Goal: Find specific page/section: Find specific page/section

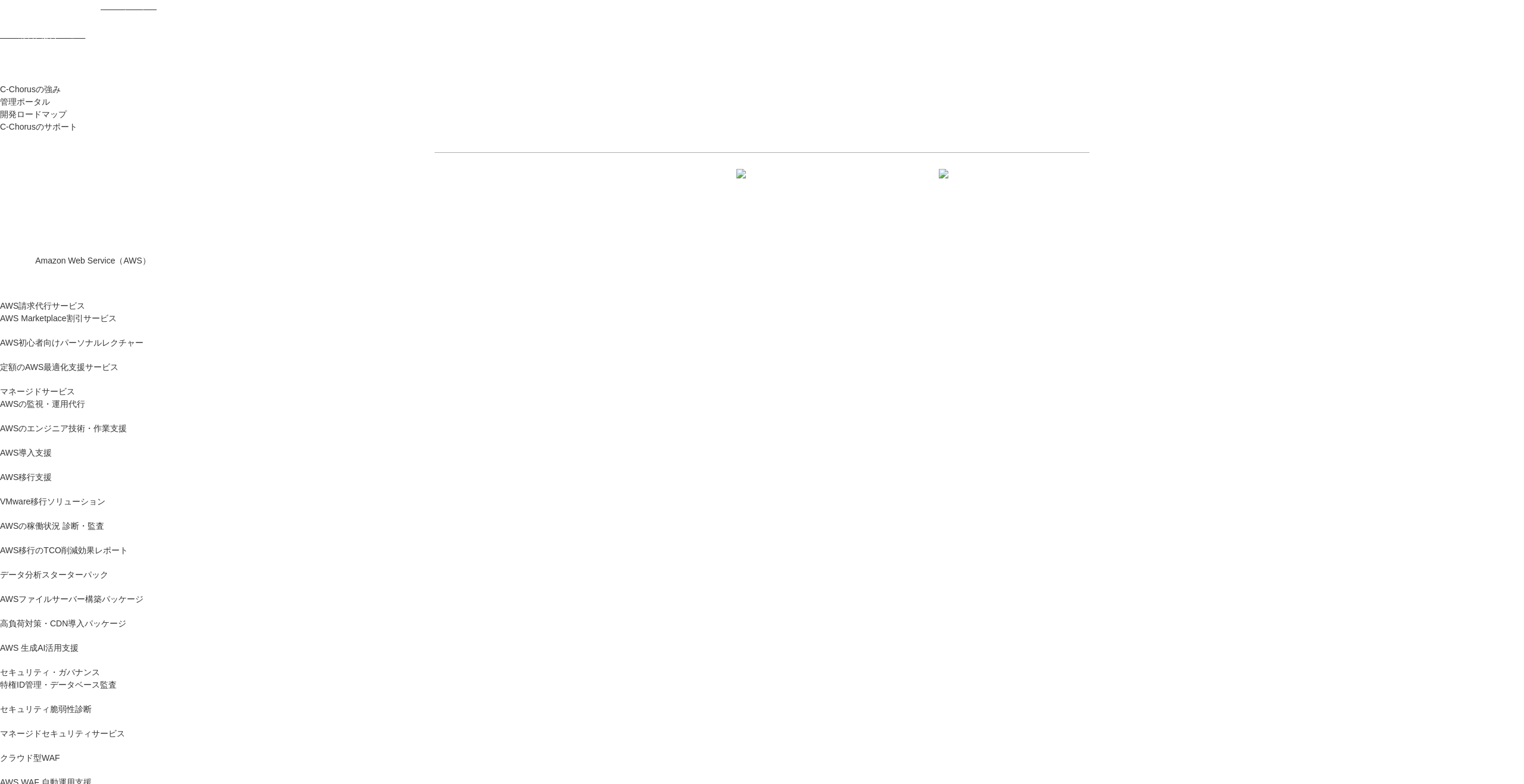
click at [85, 300] on link "AWS請求代行サービス" at bounding box center [42, 306] width 85 height 13
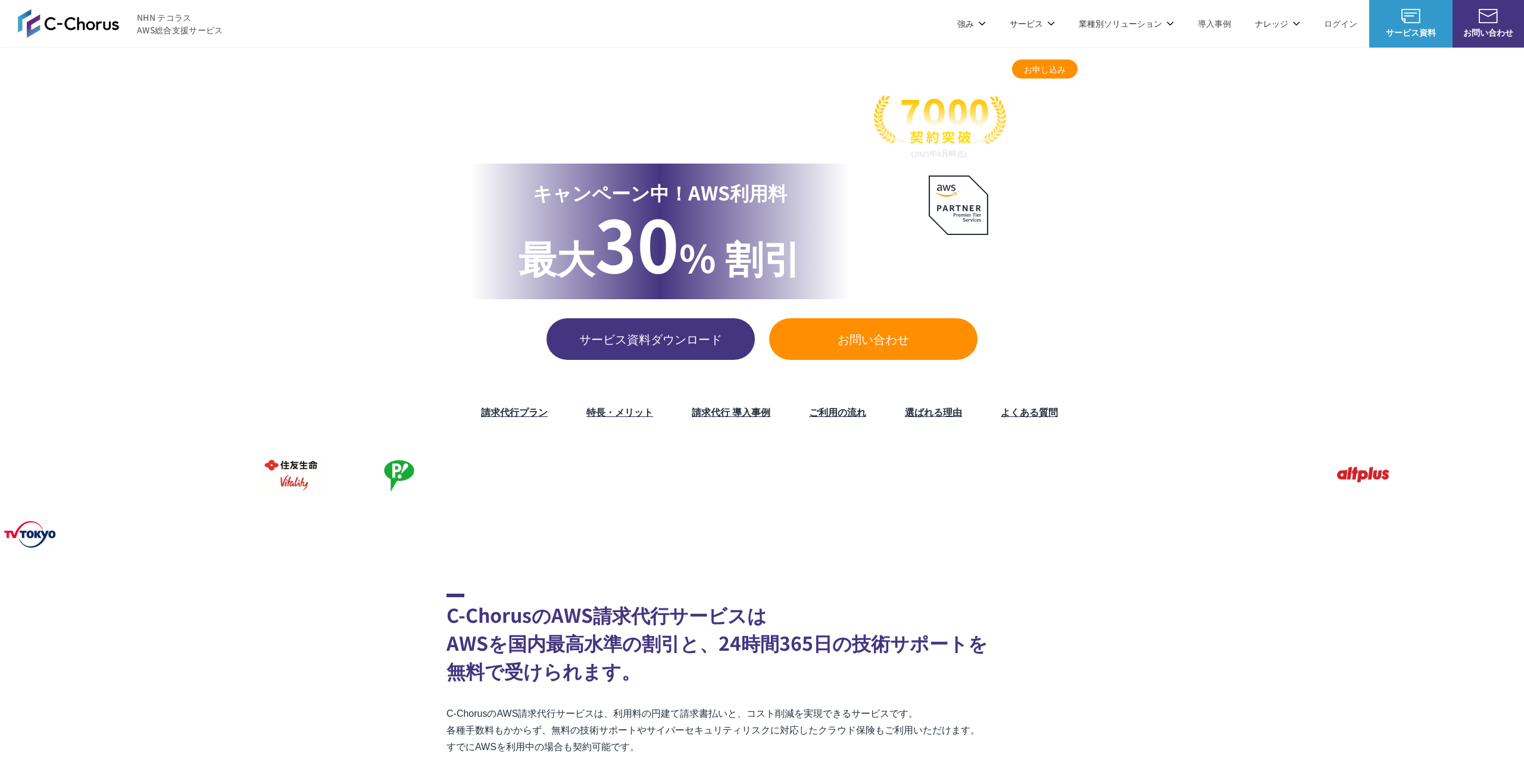
click at [616, 211] on span "30" at bounding box center [637, 242] width 84 height 103
